Goal: Communication & Community: Answer question/provide support

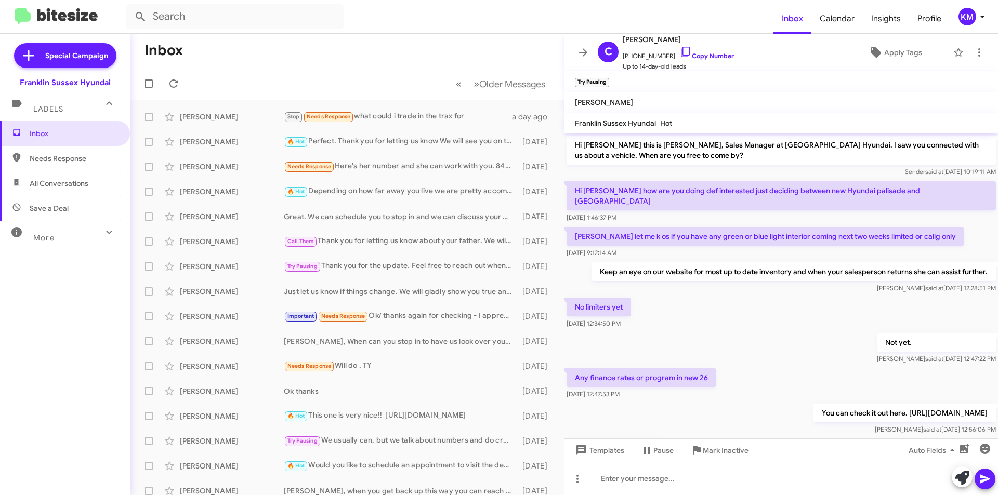
scroll to position [85, 0]
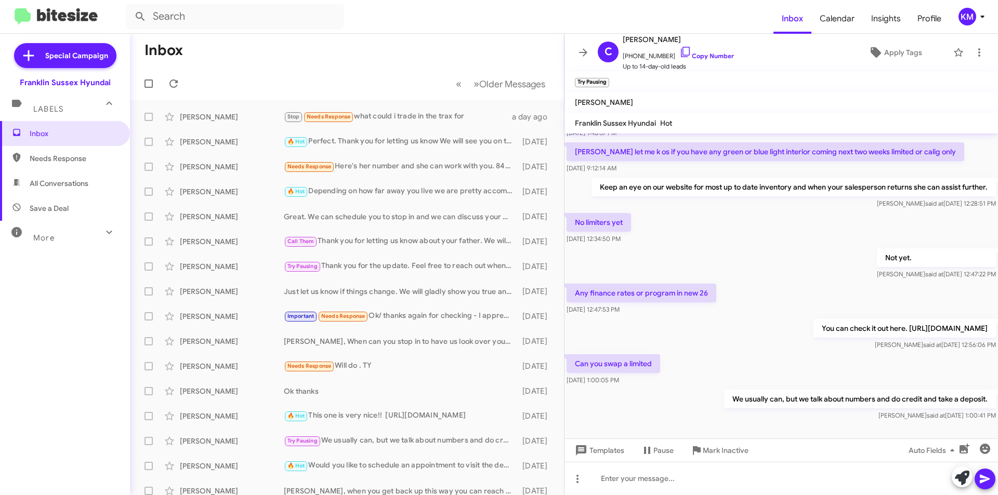
click at [587, 49] on icon at bounding box center [583, 52] width 12 height 12
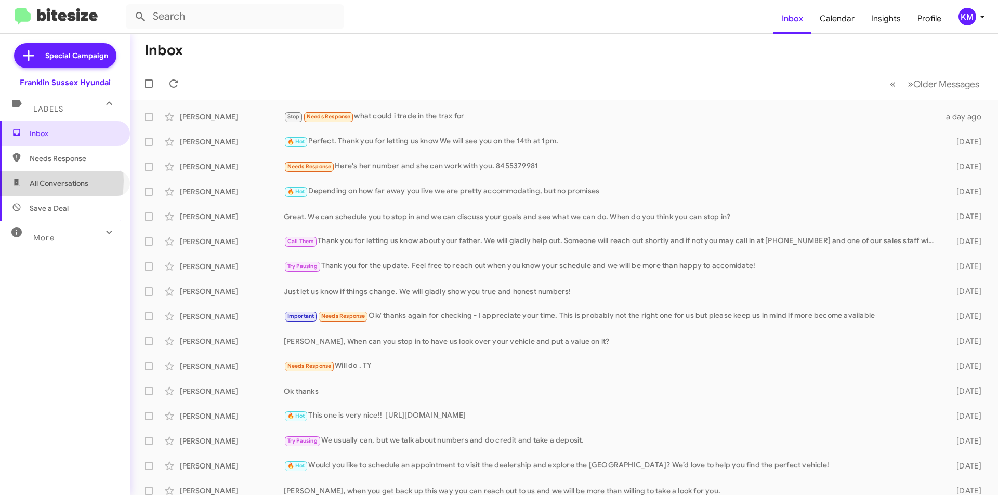
click at [41, 181] on span "All Conversations" at bounding box center [59, 183] width 59 height 10
type input "in:all-conversations"
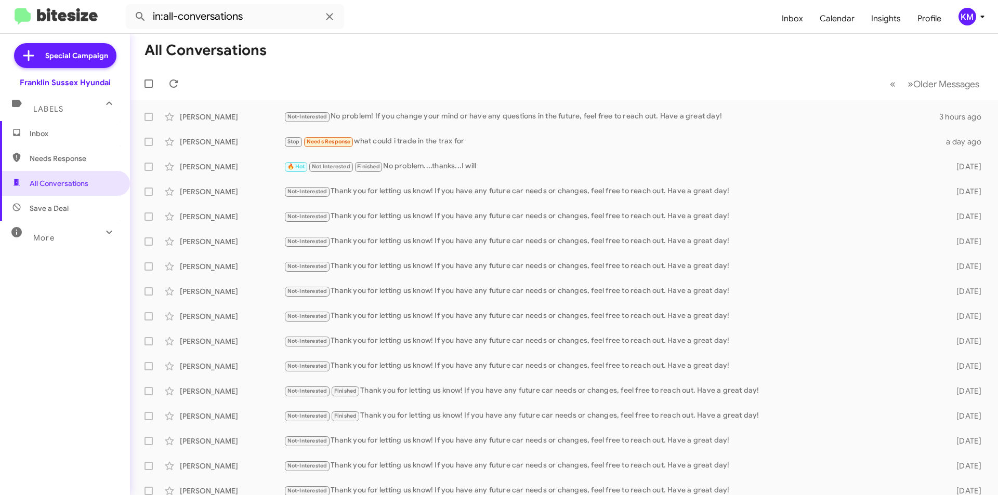
click at [463, 118] on div "Not-Interested No problem! If you change your mind or have any questions in the…" at bounding box center [611, 117] width 655 height 12
